Goal: Task Accomplishment & Management: Use online tool/utility

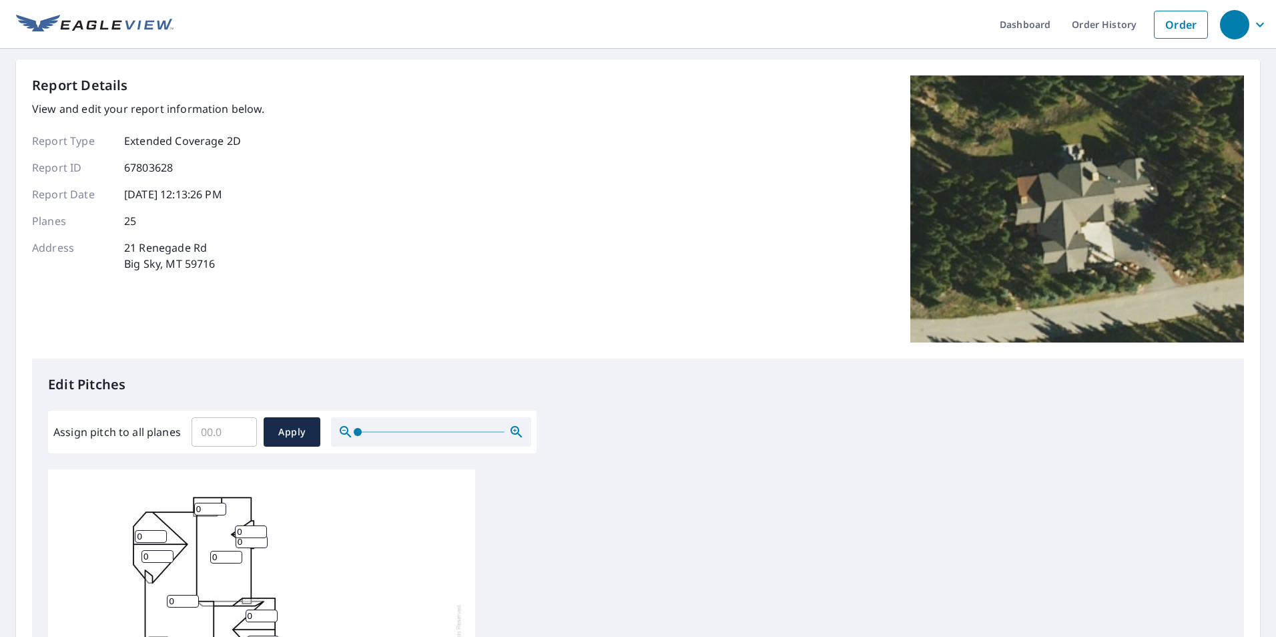
click at [8, 594] on div "Dashboard Order History Order Report Details View and edit your report informat…" at bounding box center [638, 318] width 1276 height 637
click at [215, 430] on input "Assign pitch to all planes" at bounding box center [224, 431] width 65 height 37
type input "8"
click at [272, 430] on button "Apply" at bounding box center [292, 431] width 57 height 29
type input "8"
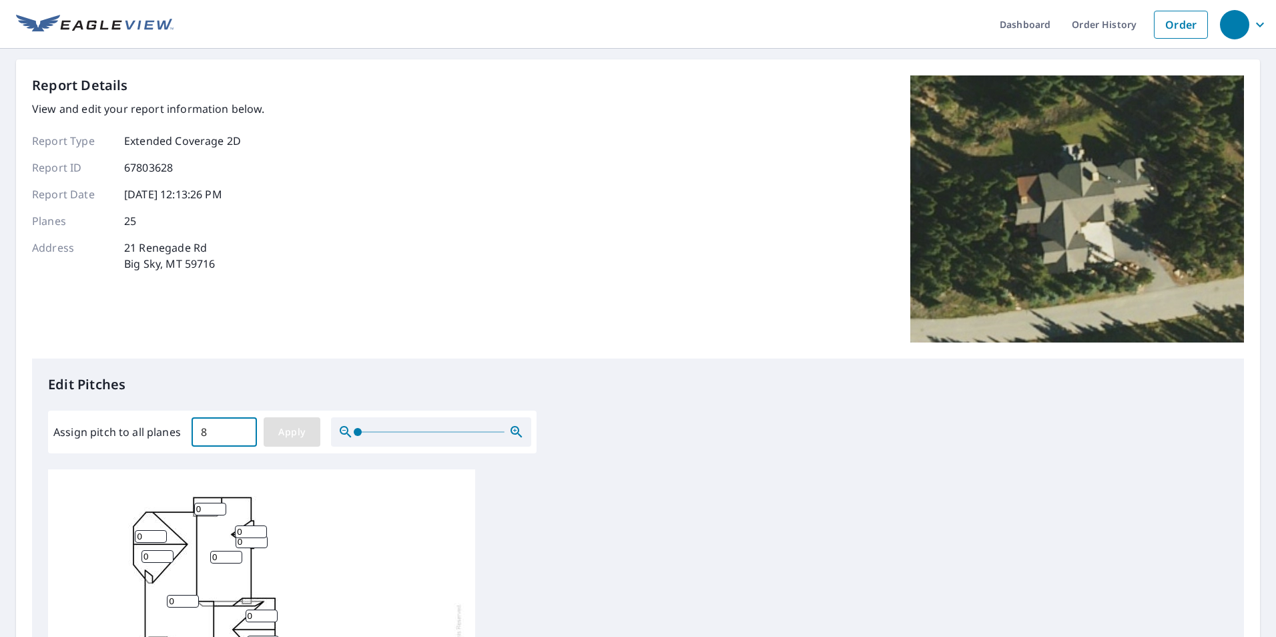
type input "8"
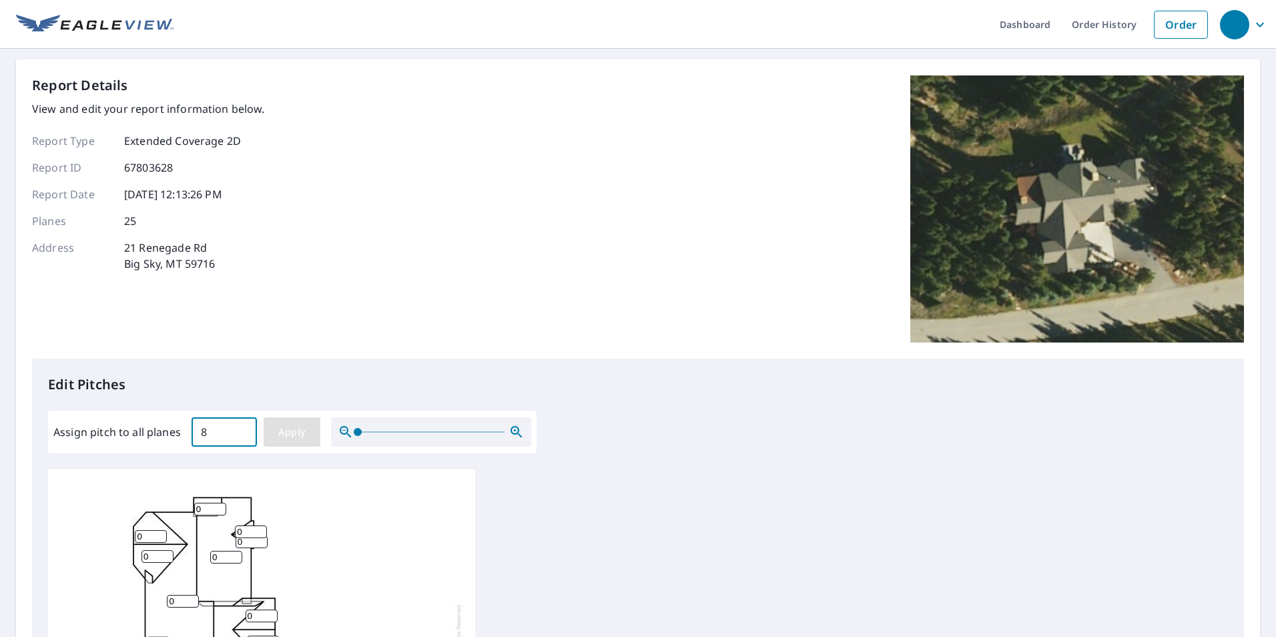
type input "8"
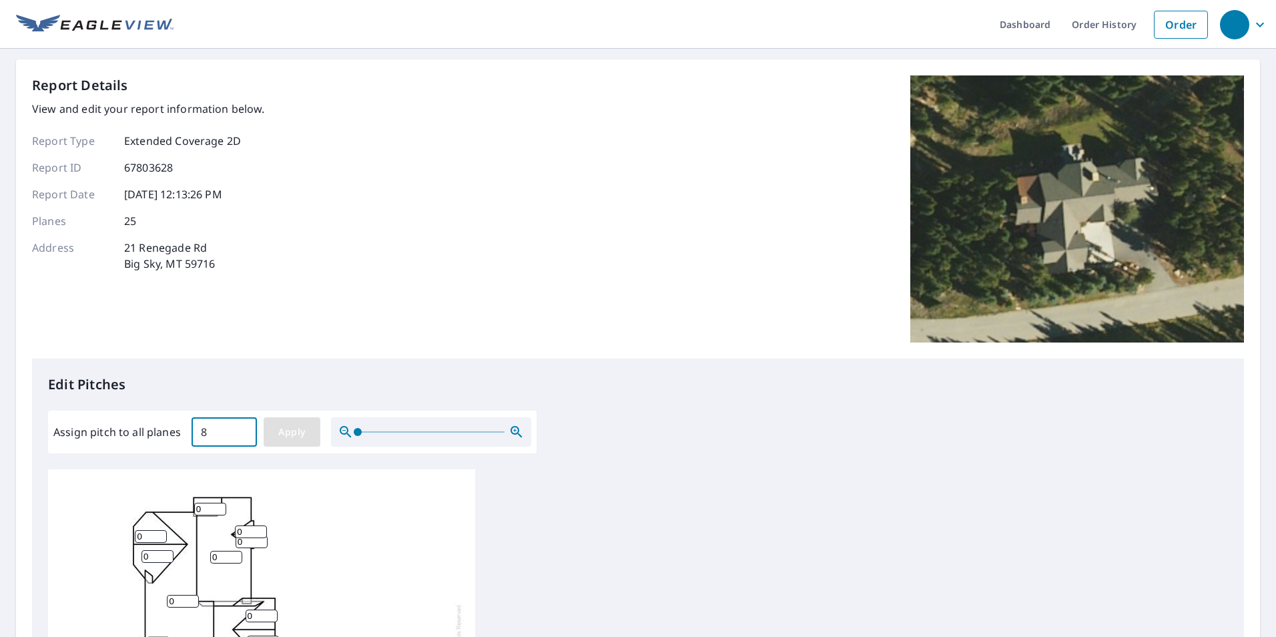
type input "8"
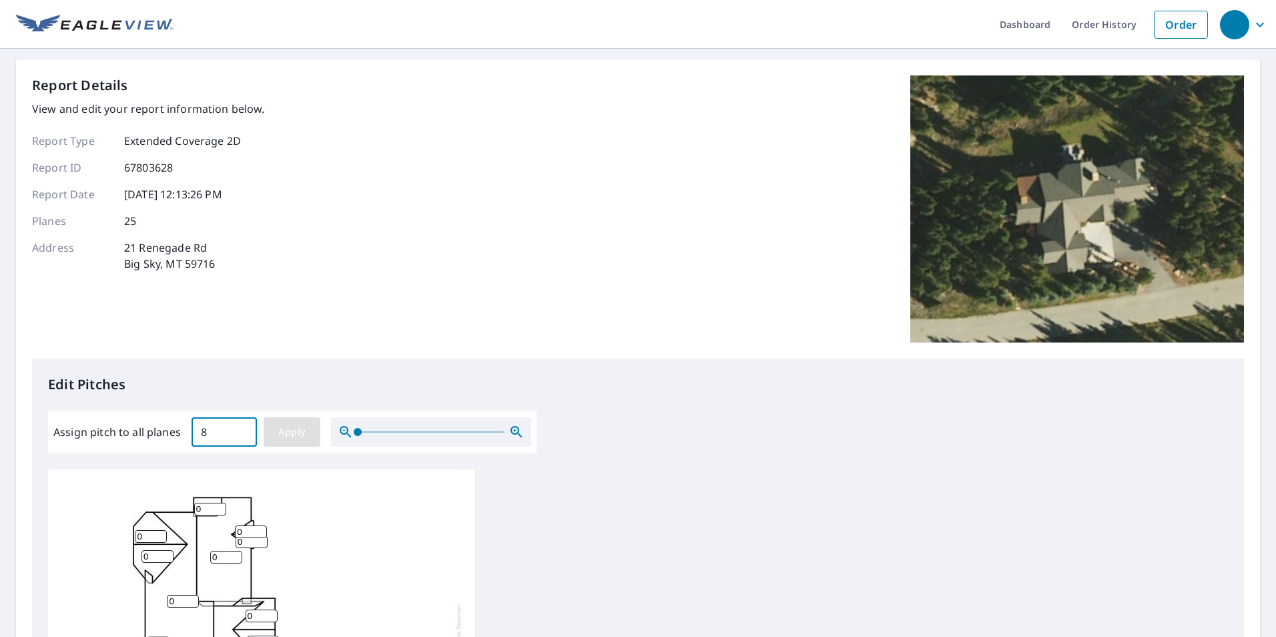
type input "8"
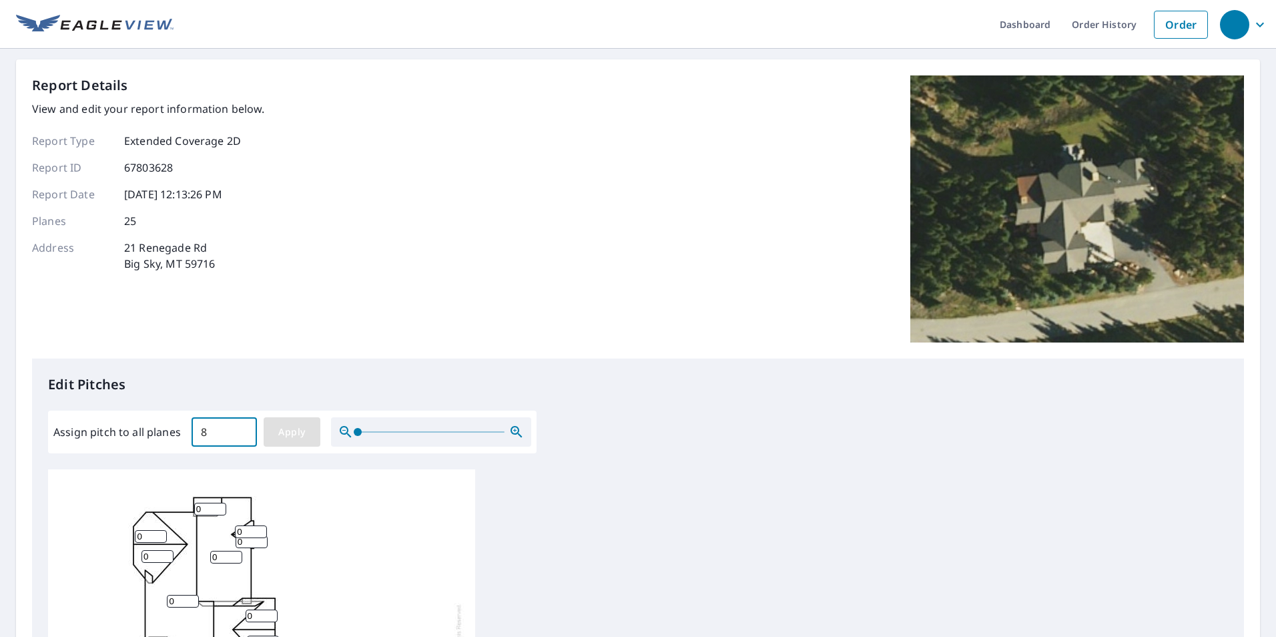
type input "8"
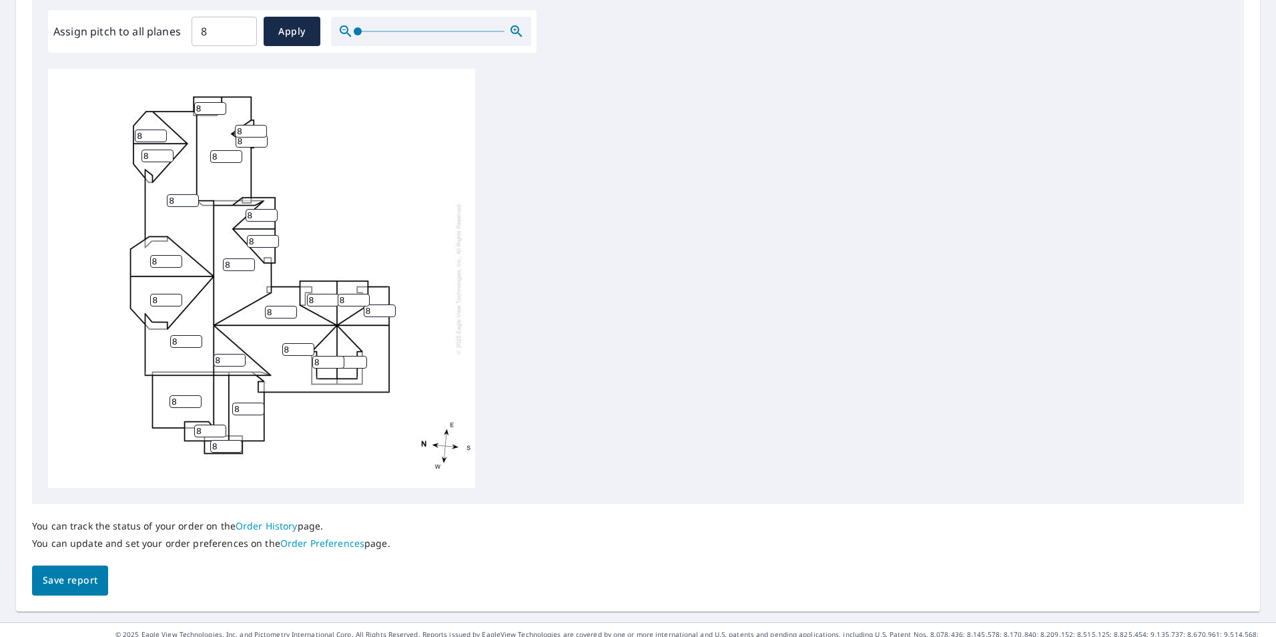
scroll to position [13, 0]
click at [91, 569] on button "Save report" at bounding box center [70, 580] width 76 height 30
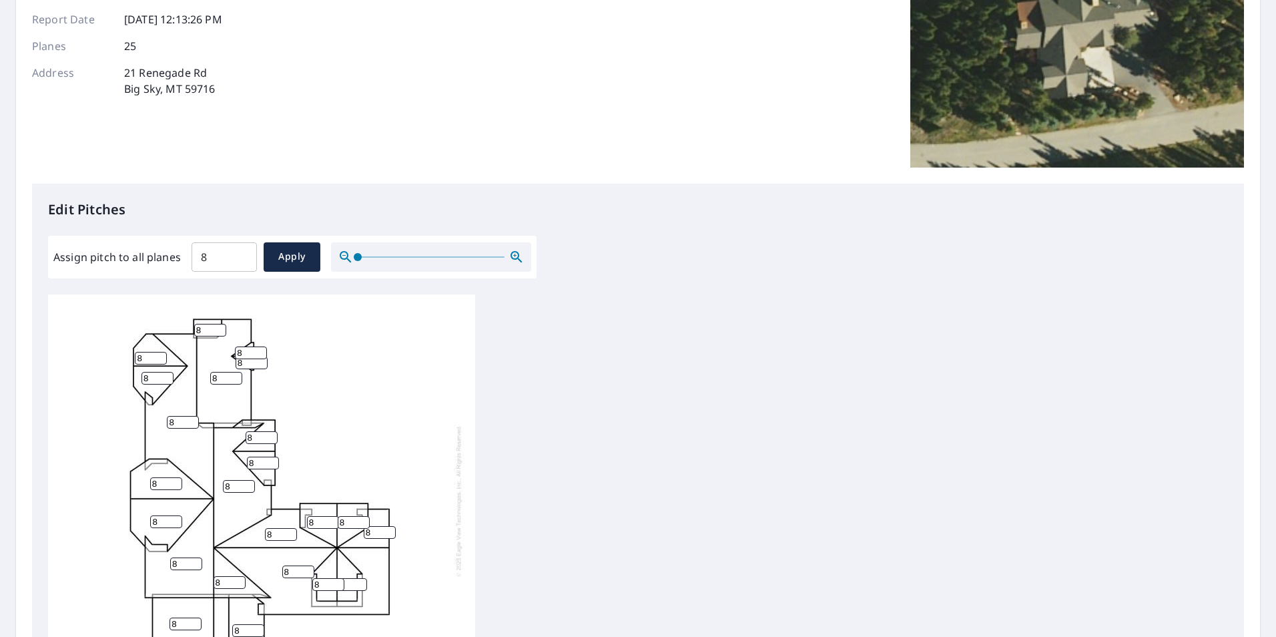
scroll to position [0, 0]
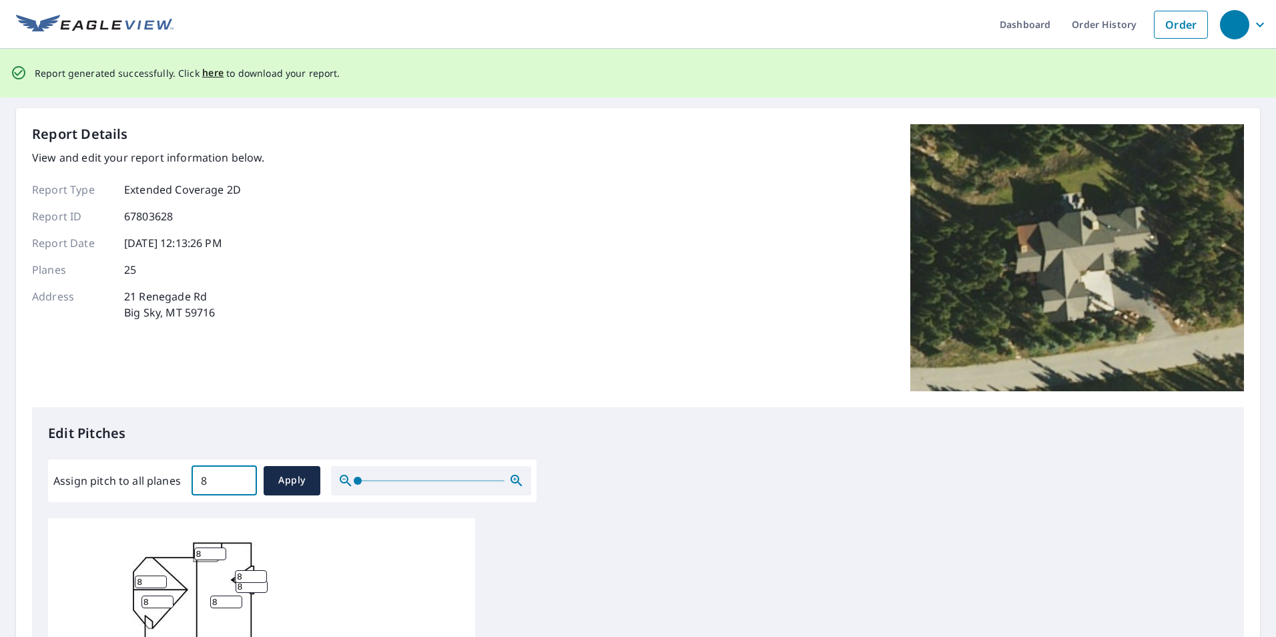
drag, startPoint x: 212, startPoint y: 481, endPoint x: 196, endPoint y: 479, distance: 15.5
click at [196, 479] on input "8" at bounding box center [224, 480] width 65 height 37
type input "10"
click at [301, 473] on span "Apply" at bounding box center [291, 480] width 35 height 17
type input "10"
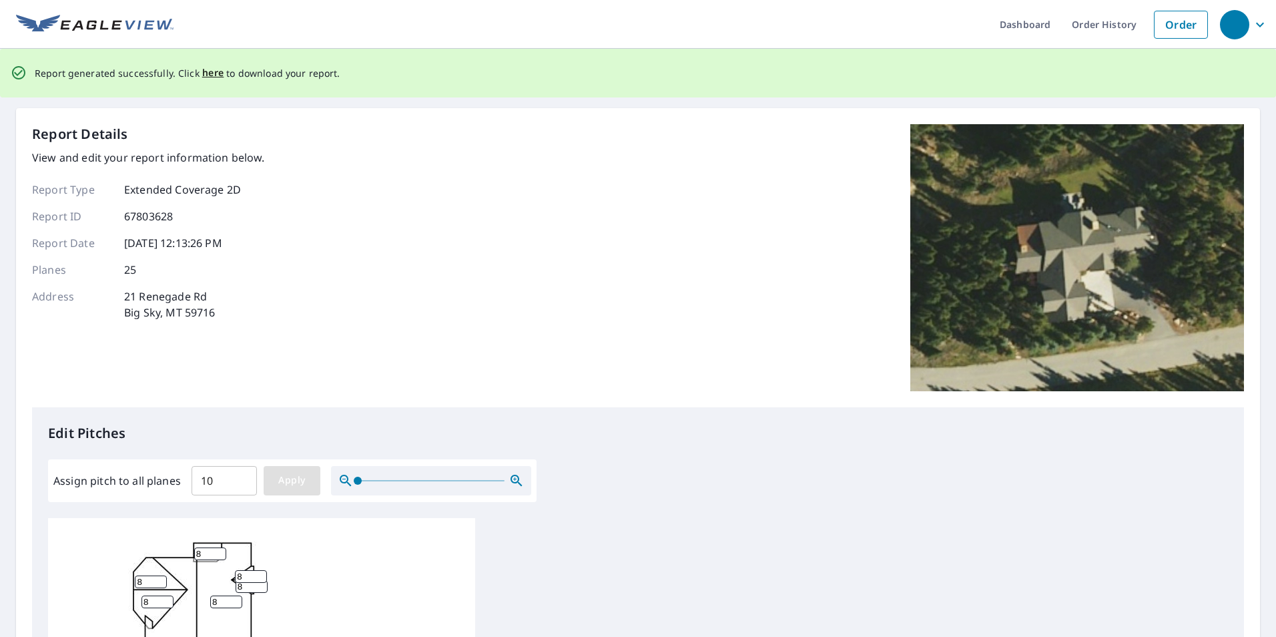
type input "10"
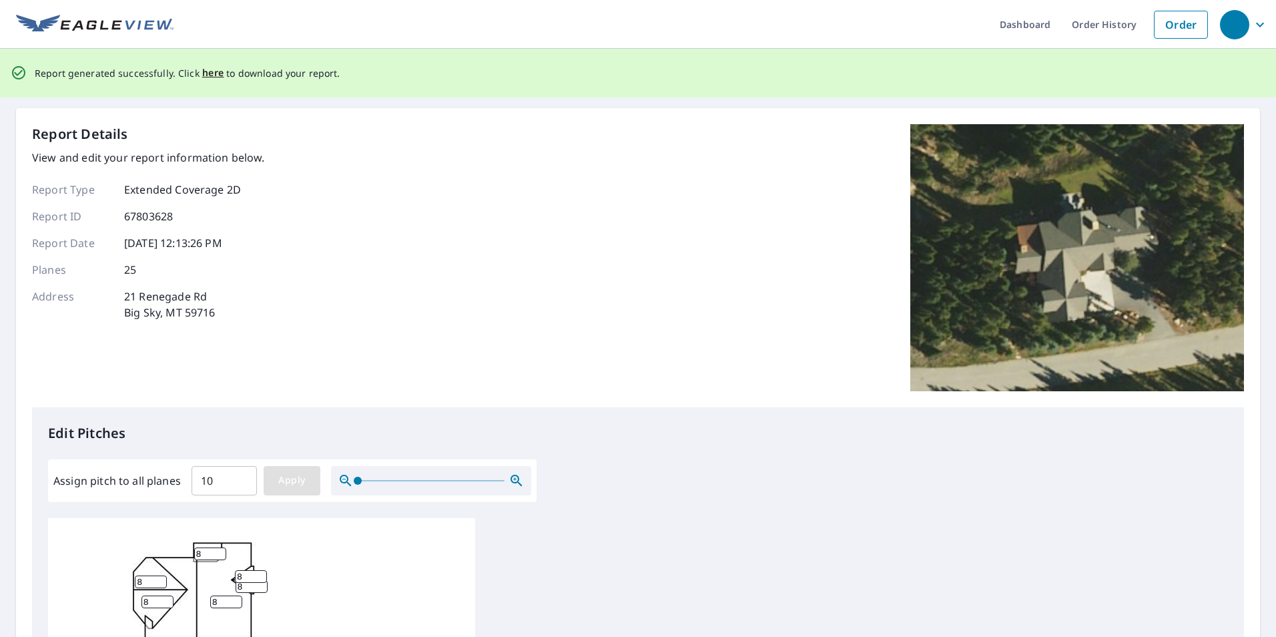
type input "10"
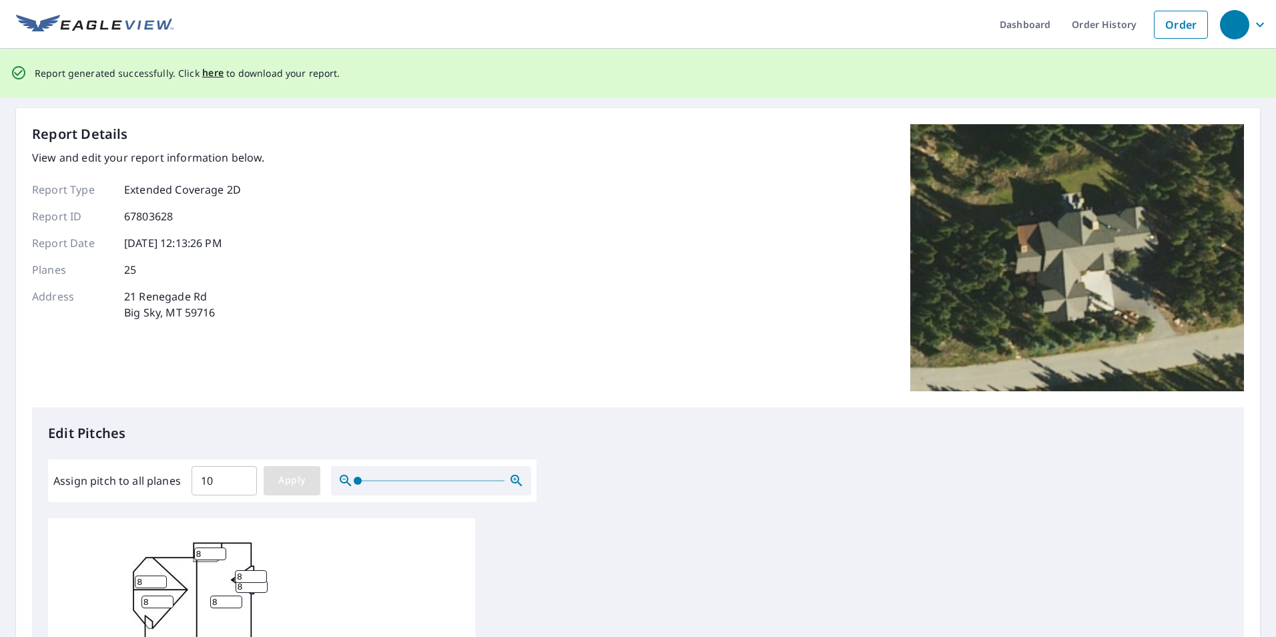
type input "10"
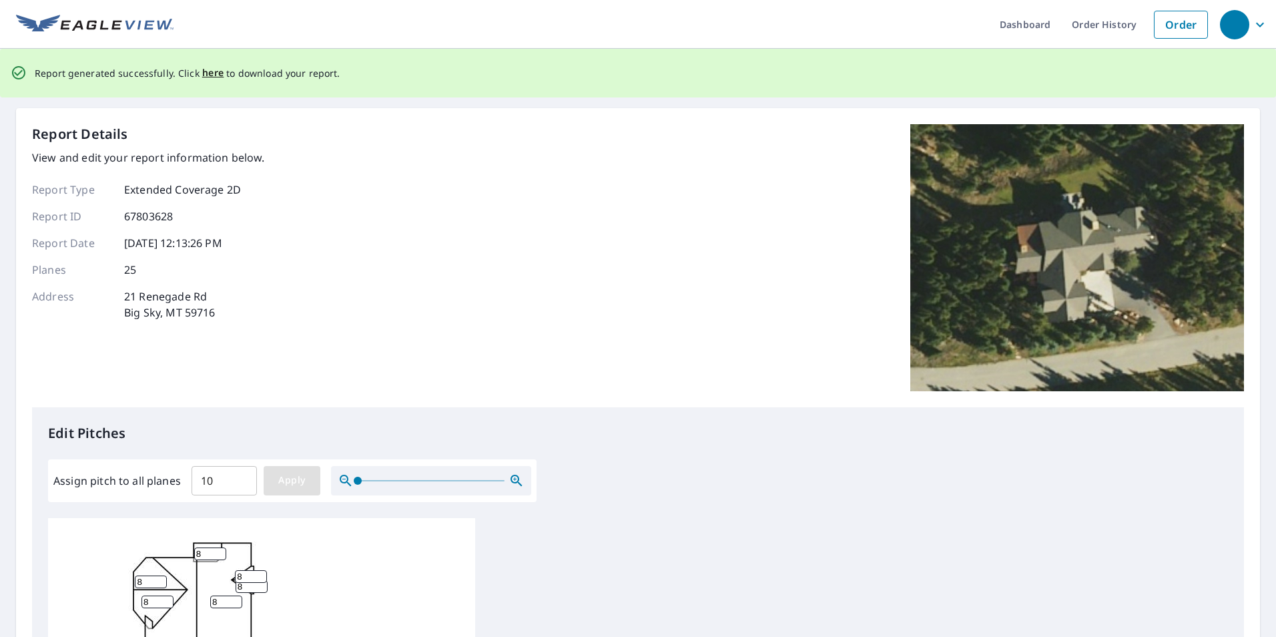
type input "10"
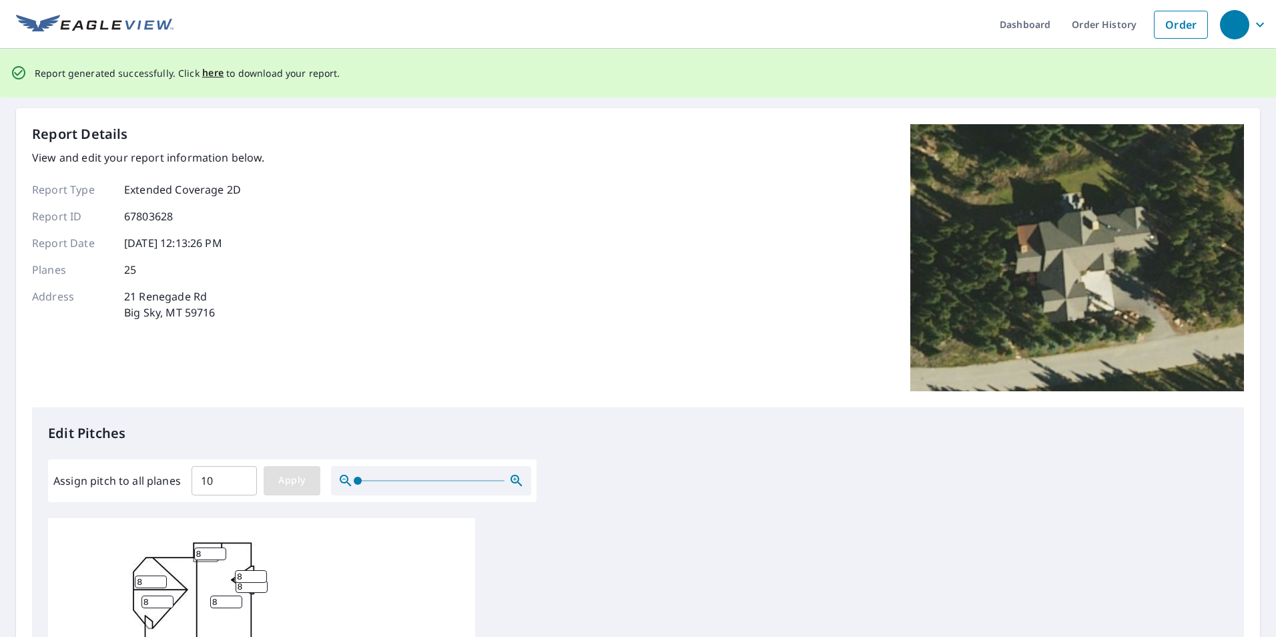
type input "10"
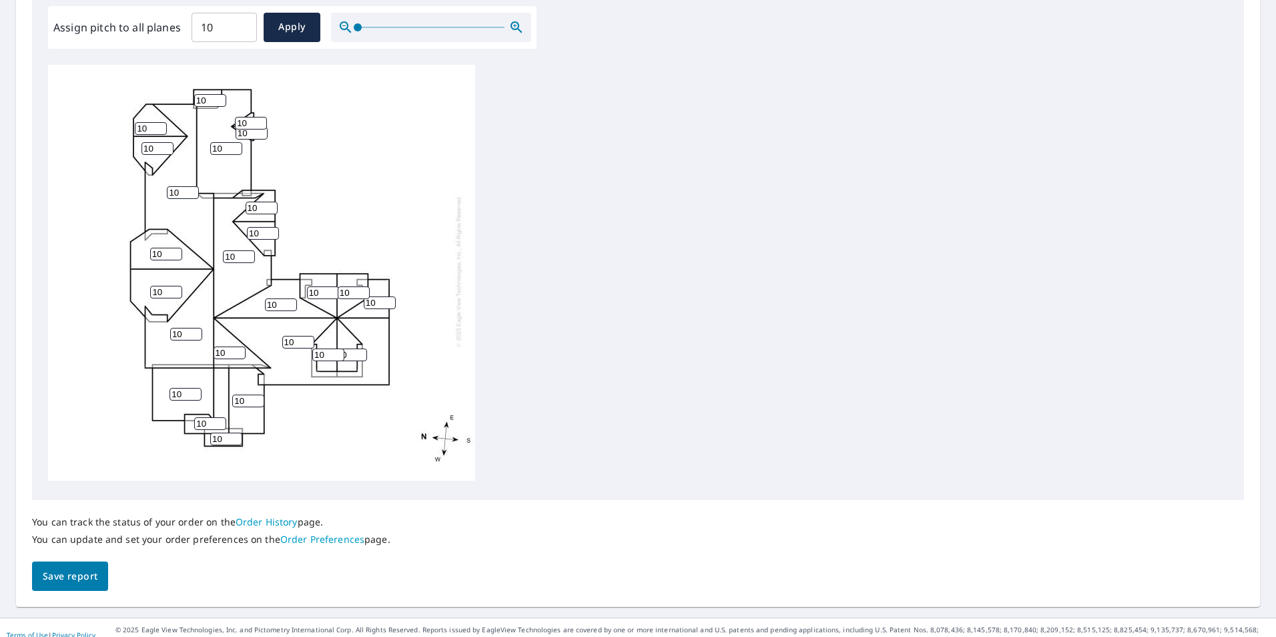
scroll to position [468, 0]
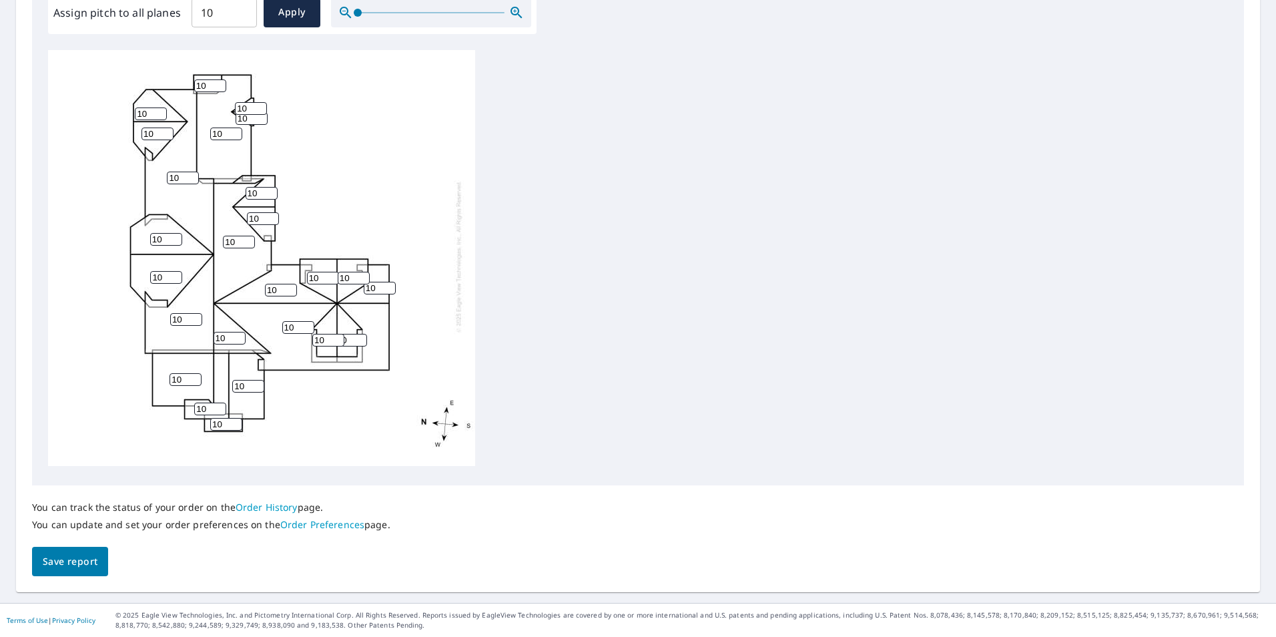
click at [86, 563] on span "Save report" at bounding box center [70, 561] width 55 height 17
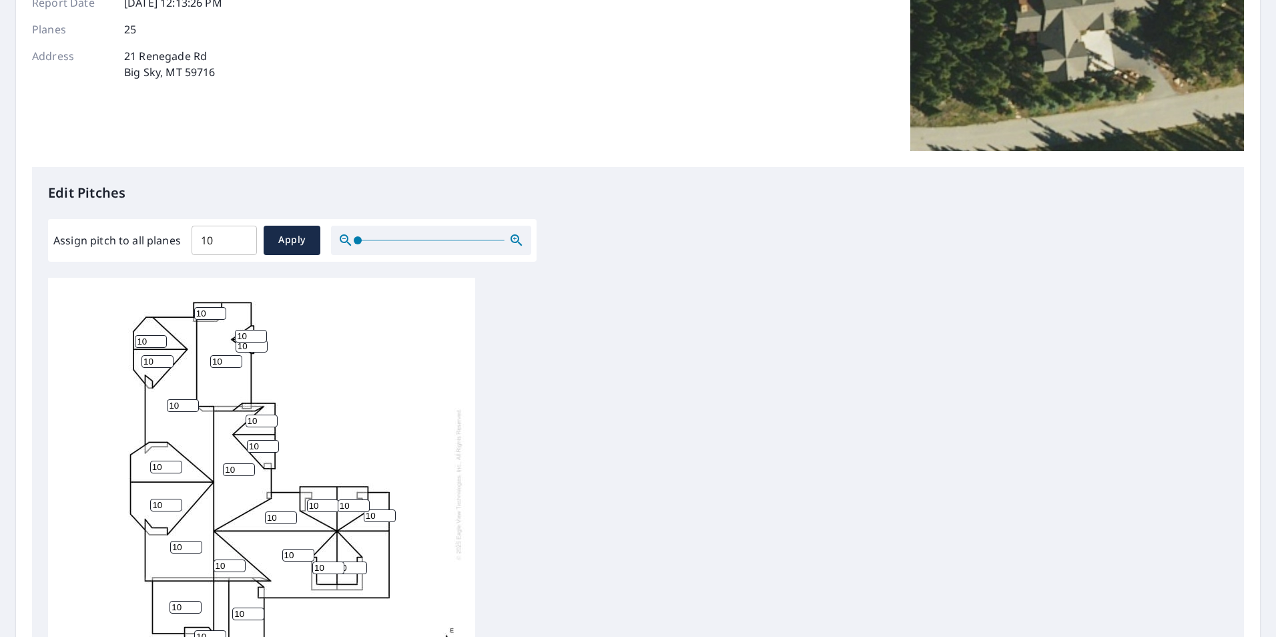
scroll to position [0, 0]
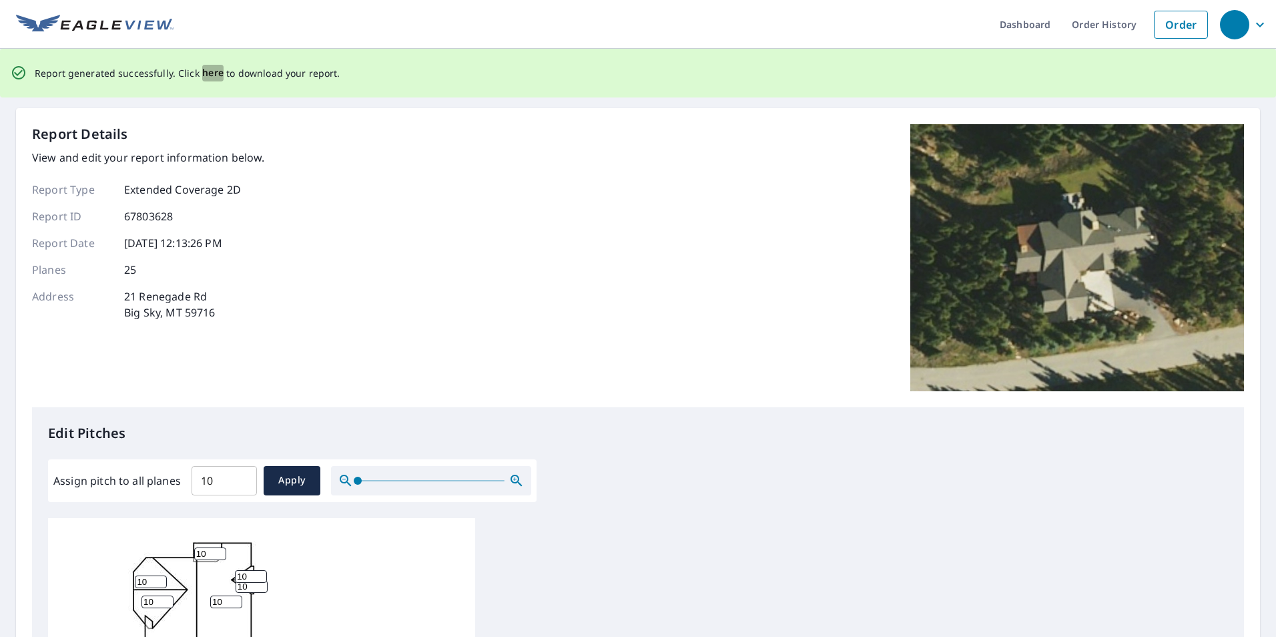
click at [206, 75] on span "here" at bounding box center [213, 73] width 22 height 17
